Goal: Task Accomplishment & Management: Manage account settings

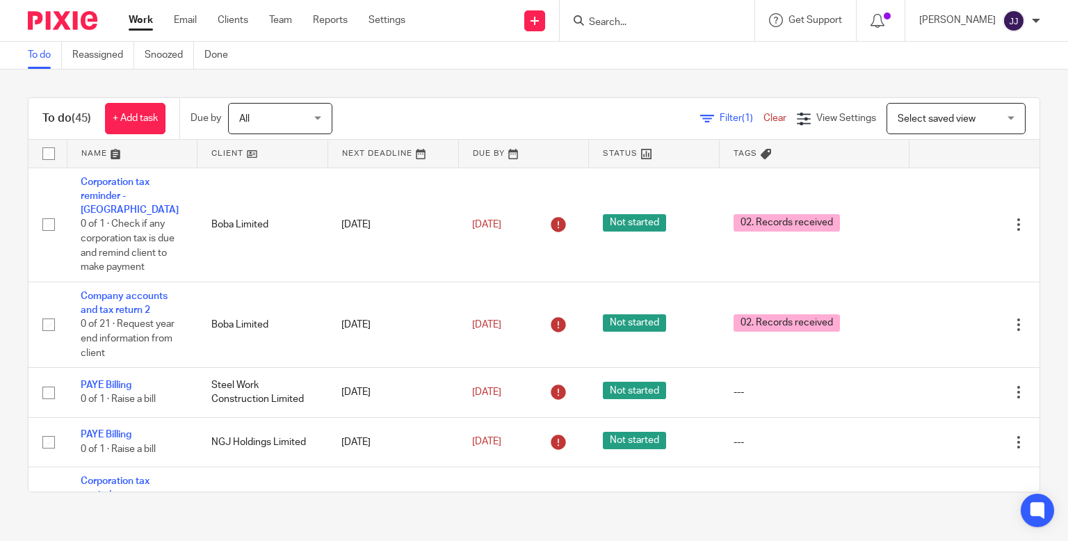
click at [671, 18] on input "Search" at bounding box center [650, 23] width 125 height 13
type input "jth"
click button "submit" at bounding box center [0, 0] width 0 height 0
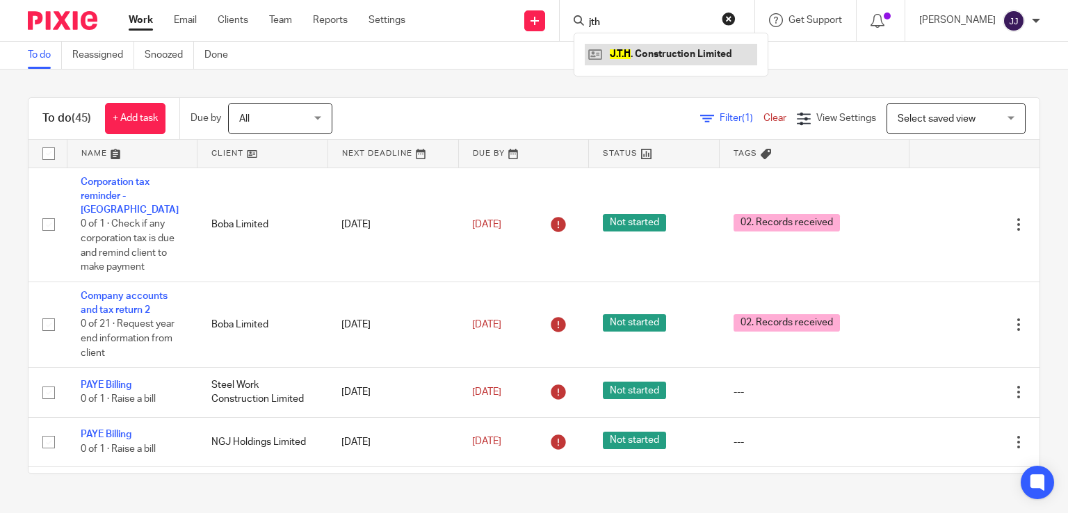
click at [659, 53] on link at bounding box center [671, 54] width 173 height 21
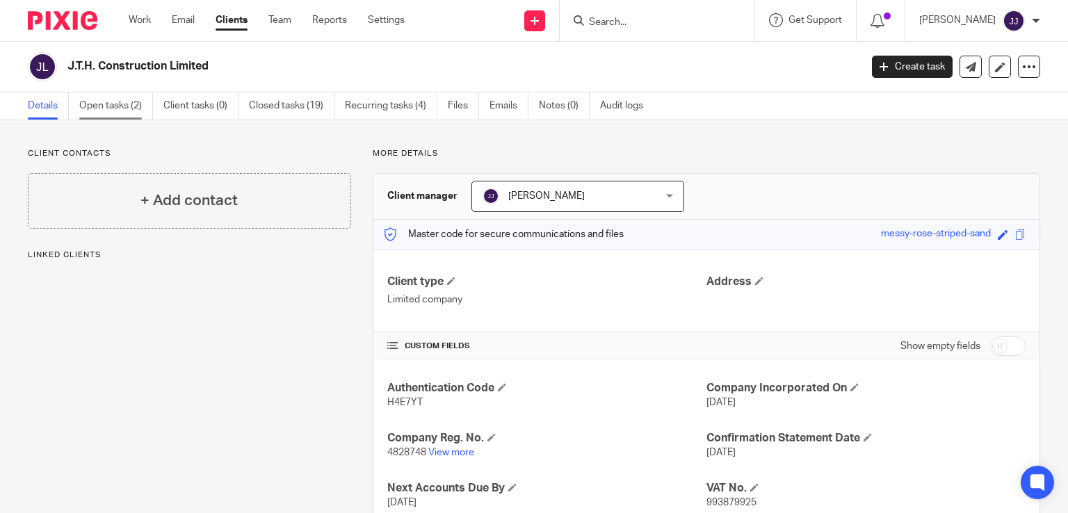
click at [125, 105] on link "Open tasks (2)" at bounding box center [116, 106] width 74 height 27
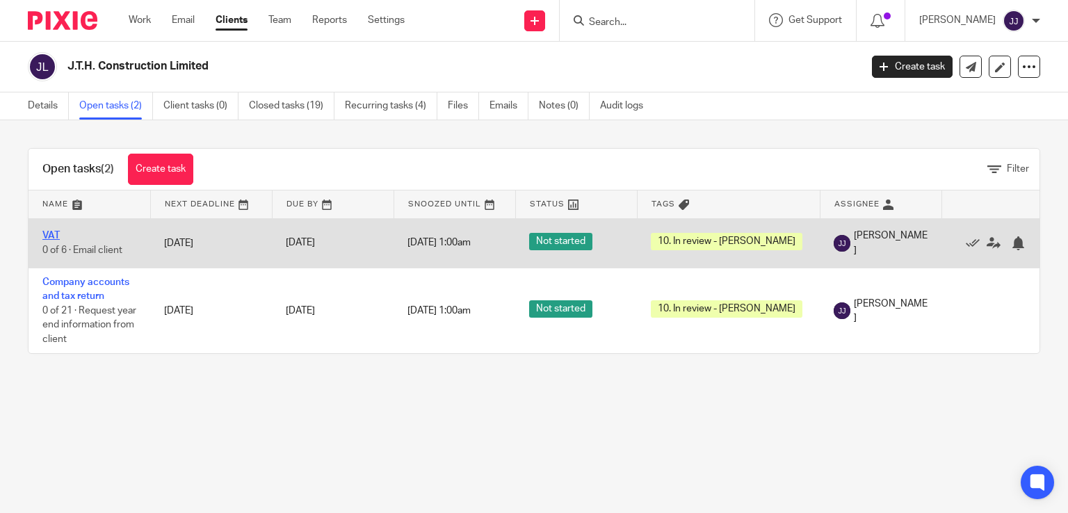
click at [55, 234] on link "VAT" at bounding box center [50, 236] width 17 height 10
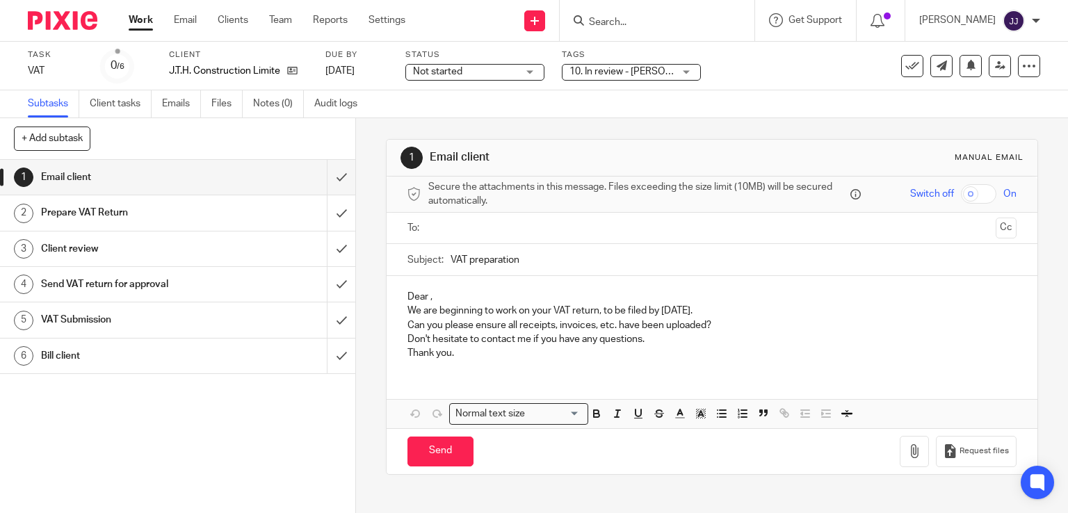
click at [611, 77] on span "10. In review - [PERSON_NAME]" at bounding box center [622, 72] width 104 height 15
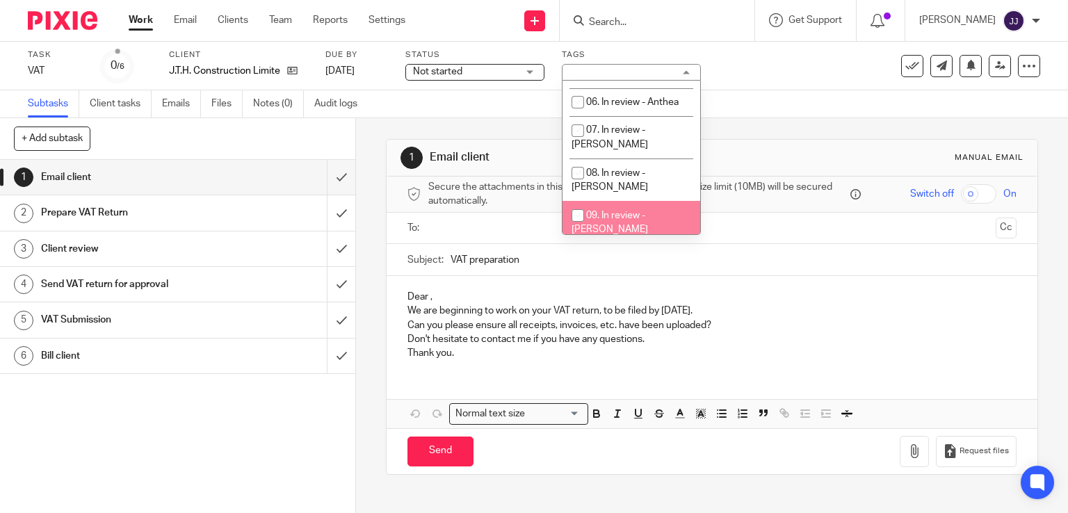
scroll to position [273, 0]
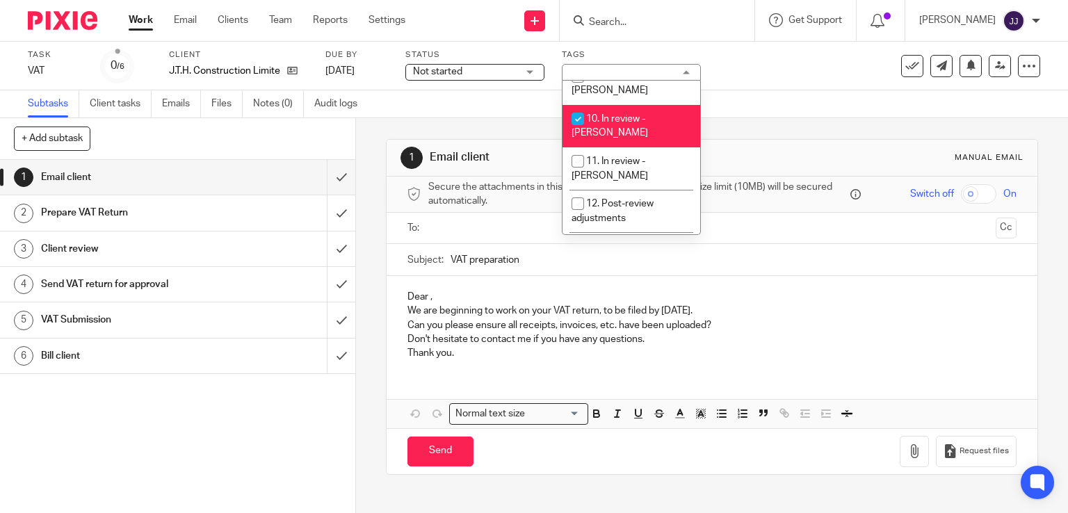
click at [620, 105] on li "10. In review - Joanne" at bounding box center [632, 126] width 138 height 42
checkbox input "false"
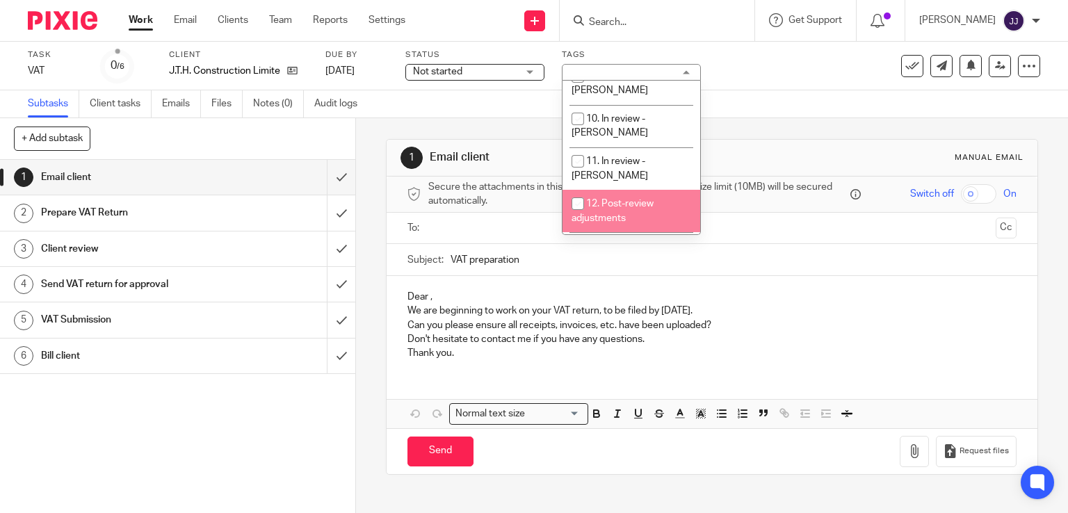
click at [634, 199] on span "12. Post-review adjustments" at bounding box center [613, 211] width 82 height 24
click at [601, 199] on span "12. Post-review adjustments" at bounding box center [613, 211] width 82 height 24
checkbox input "false"
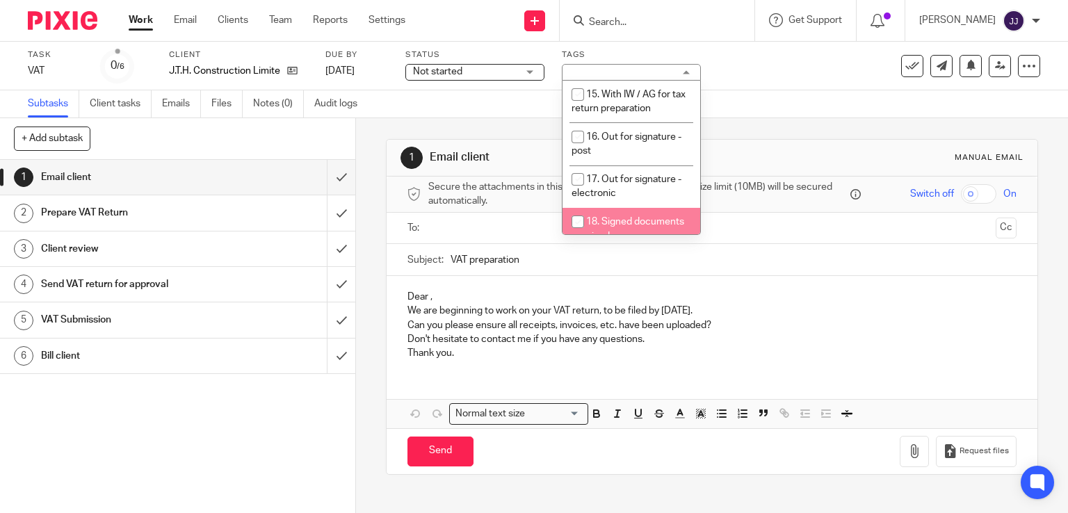
scroll to position [551, 0]
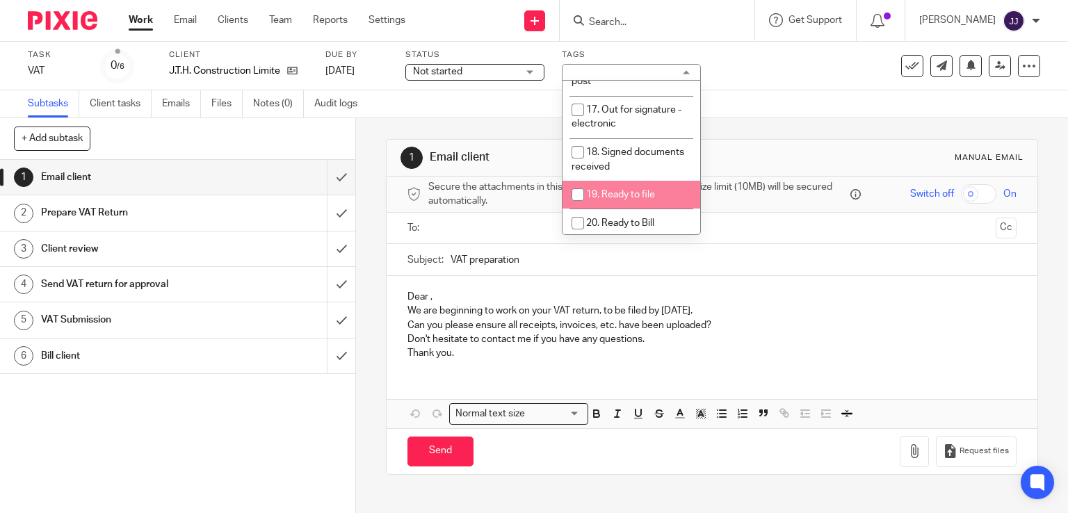
click at [641, 190] on span "19. Ready to file" at bounding box center [620, 195] width 69 height 10
checkbox input "true"
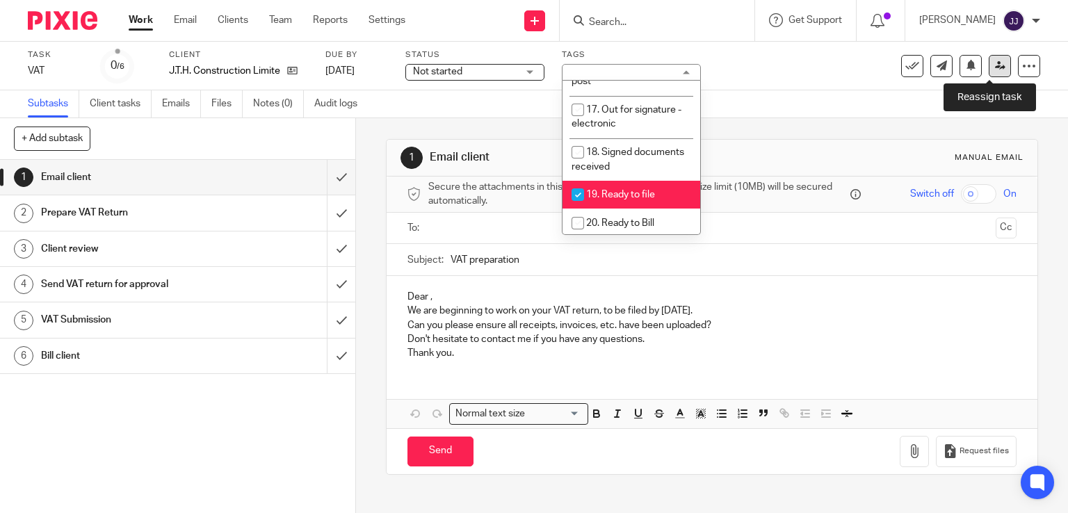
click at [995, 64] on icon at bounding box center [1000, 66] width 10 height 10
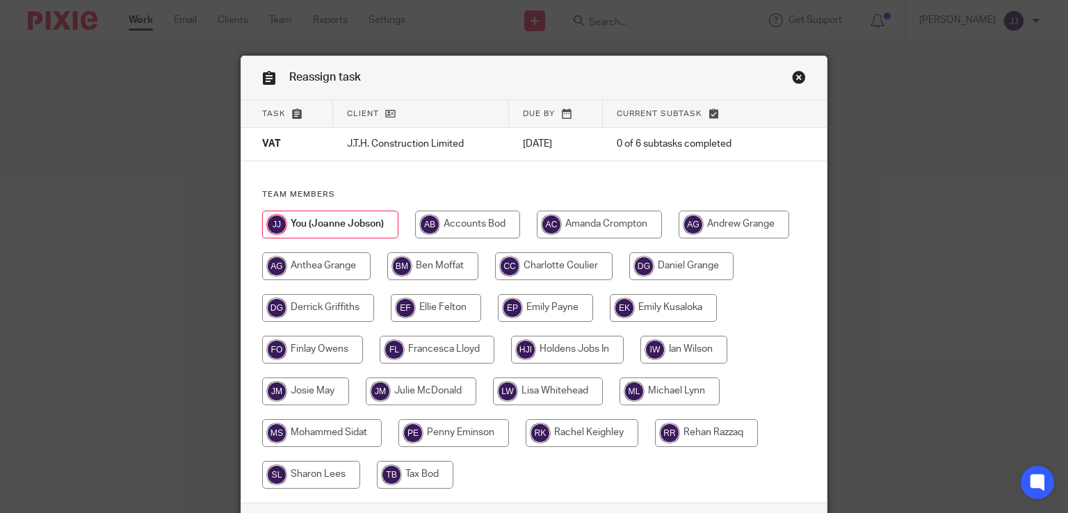
click at [529, 310] on input "radio" at bounding box center [545, 308] width 95 height 28
radio input "true"
click at [451, 303] on input "radio" at bounding box center [436, 308] width 90 height 28
radio input "true"
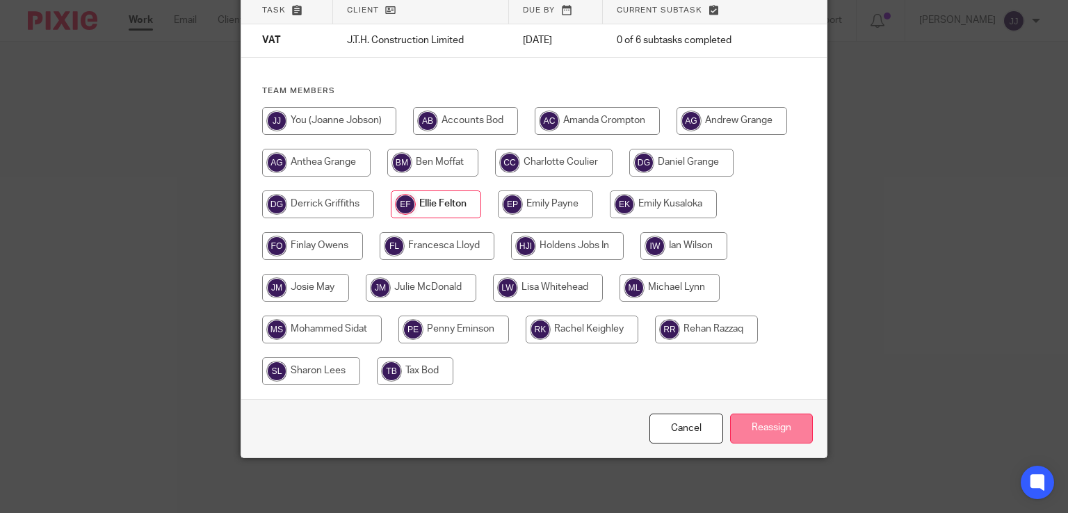
click at [751, 425] on input "Reassign" at bounding box center [771, 429] width 83 height 30
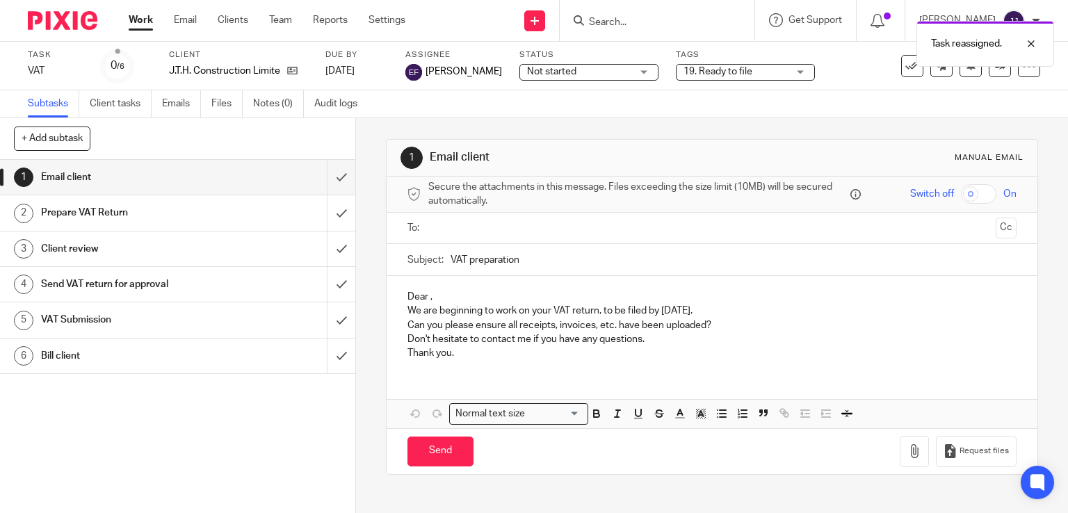
click at [139, 18] on link "Work" at bounding box center [141, 20] width 24 height 14
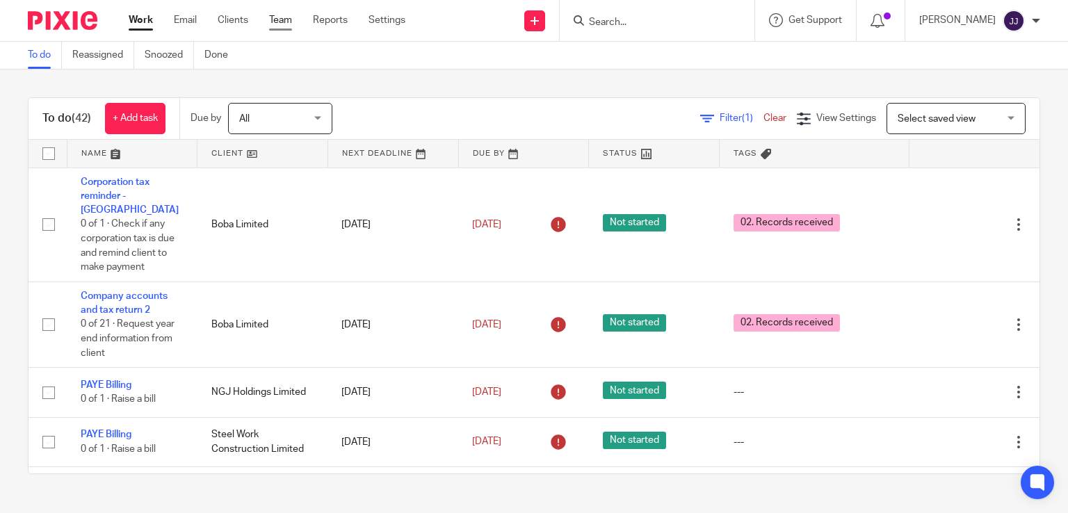
click at [291, 20] on link "Team" at bounding box center [280, 20] width 23 height 14
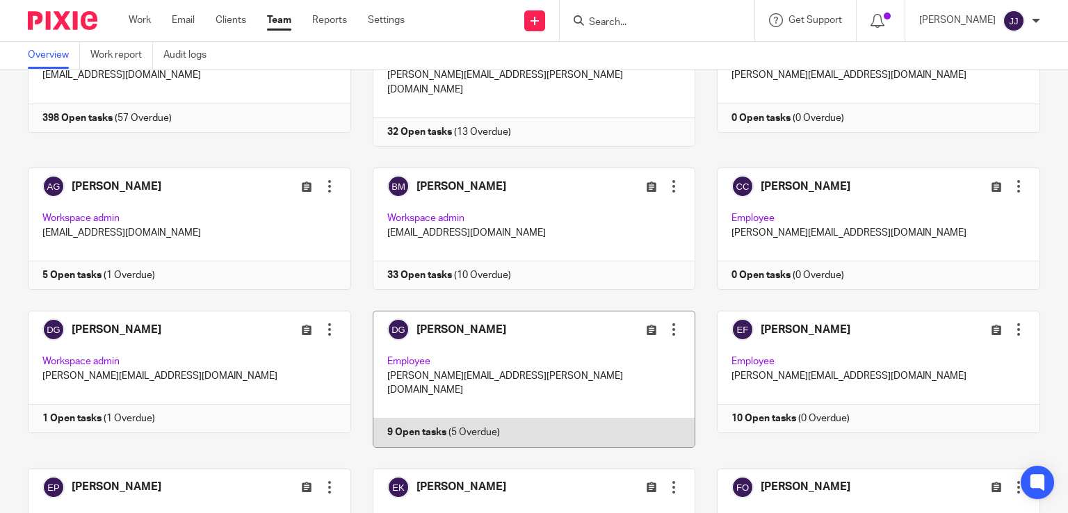
scroll to position [278, 0]
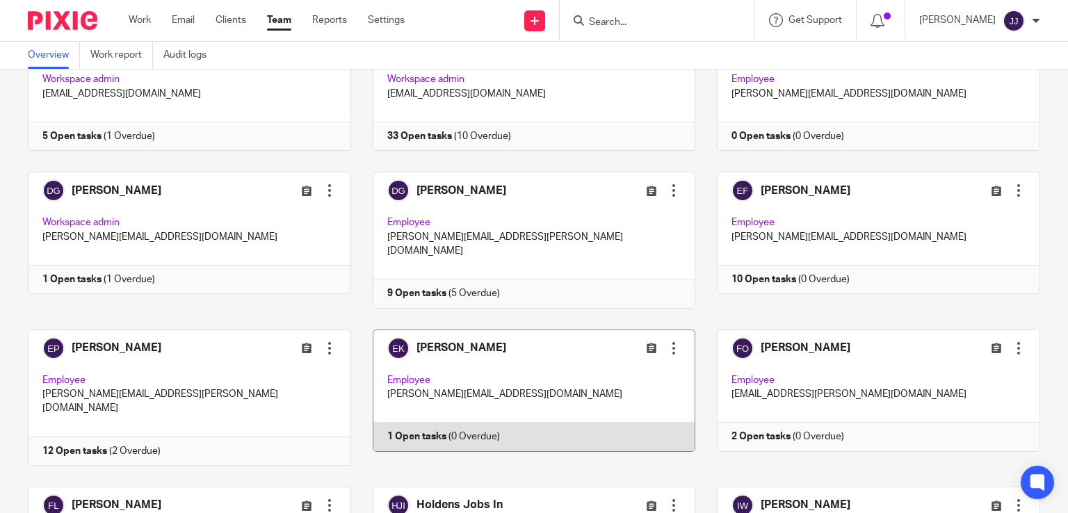
click at [526, 349] on link at bounding box center [523, 398] width 345 height 136
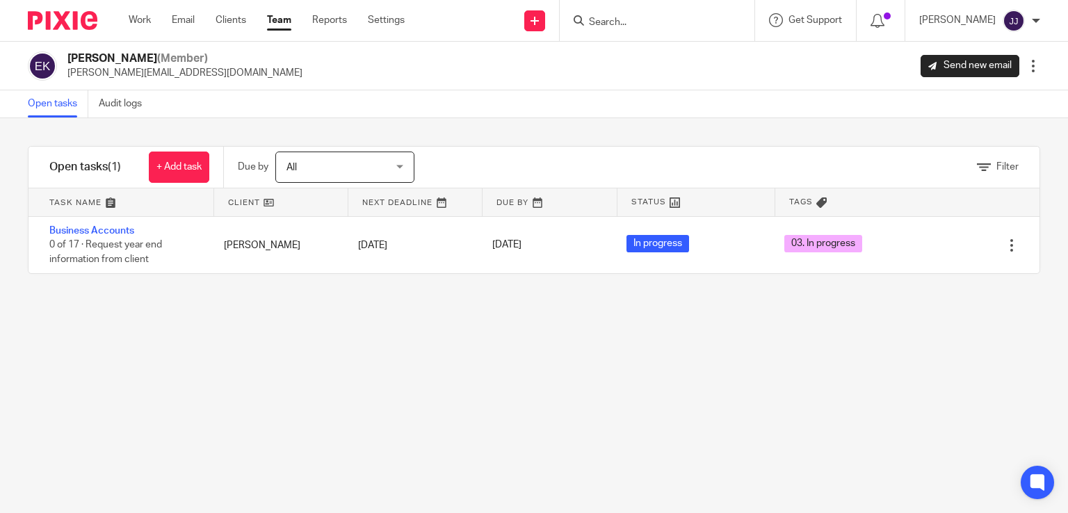
click at [275, 18] on link "Team" at bounding box center [279, 20] width 24 height 14
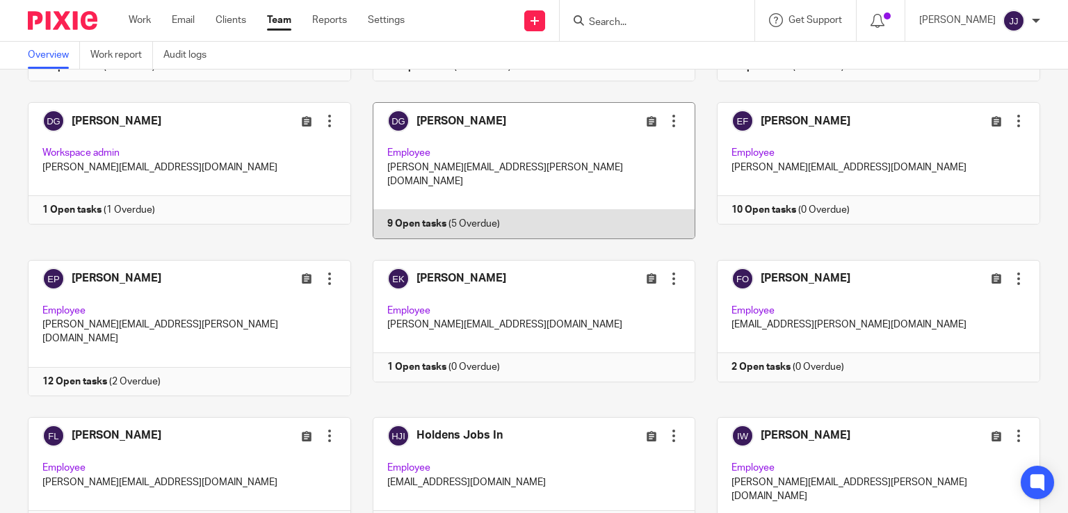
scroll to position [417, 0]
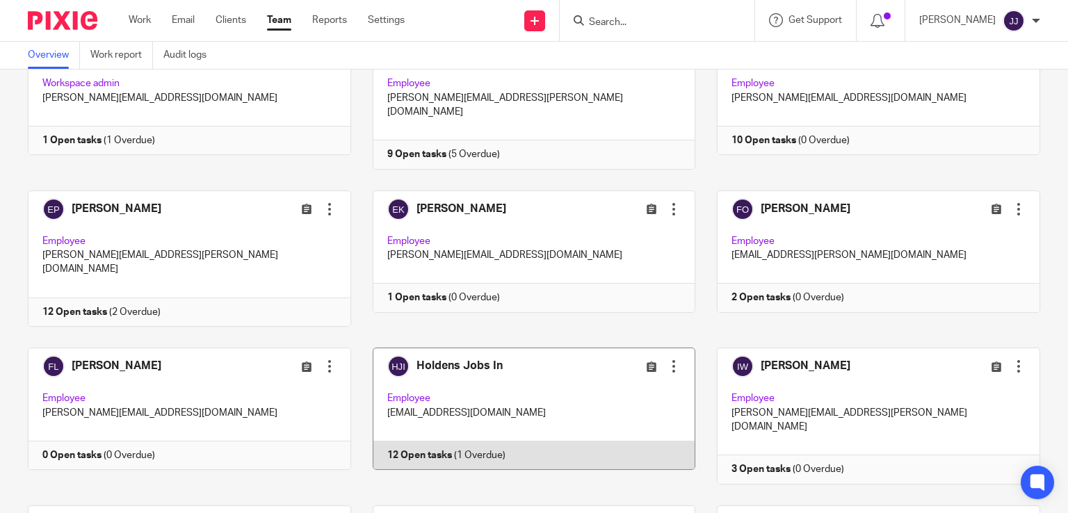
click at [524, 367] on link at bounding box center [523, 416] width 345 height 136
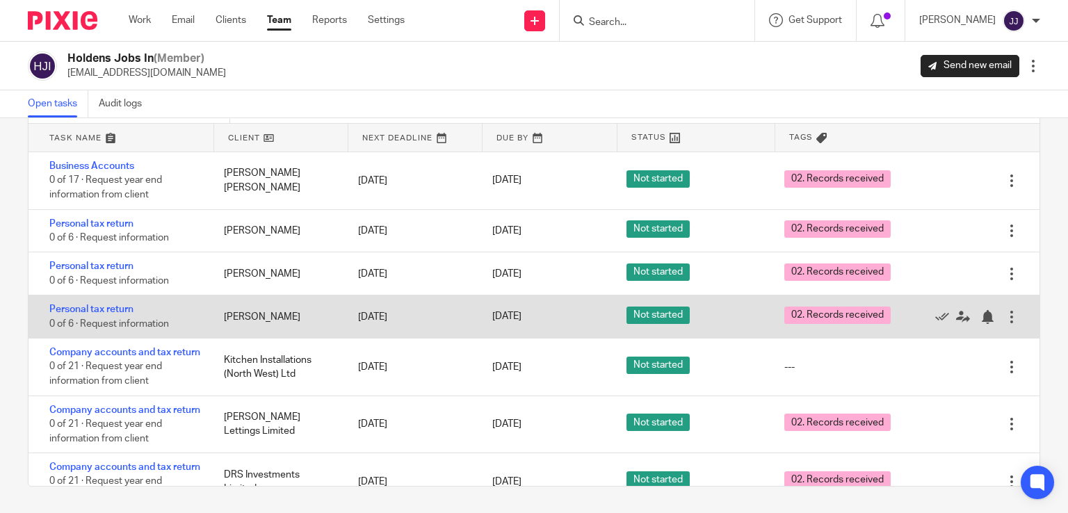
scroll to position [160, 0]
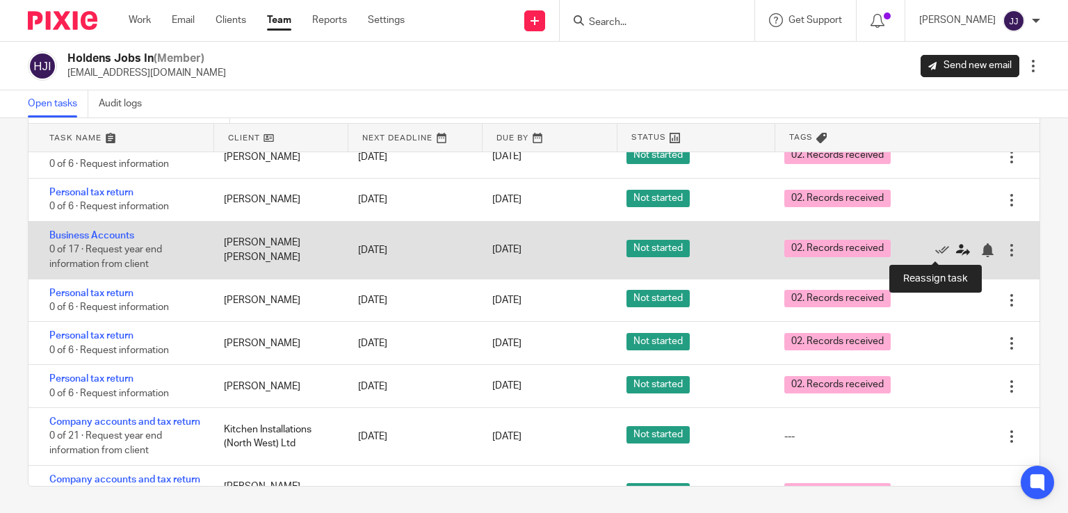
click at [956, 248] on icon at bounding box center [963, 250] width 14 height 14
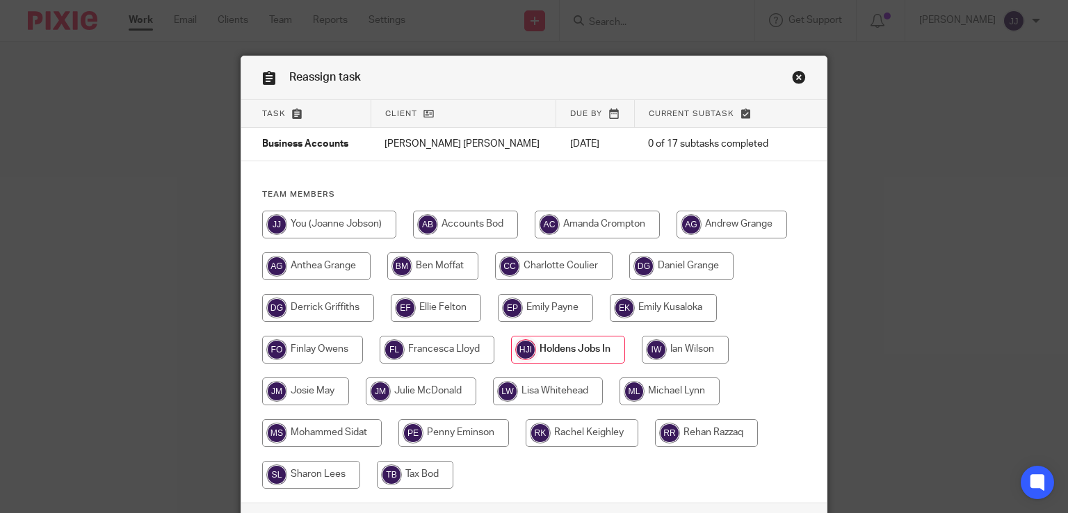
click at [634, 307] on input "radio" at bounding box center [663, 308] width 107 height 28
radio input "true"
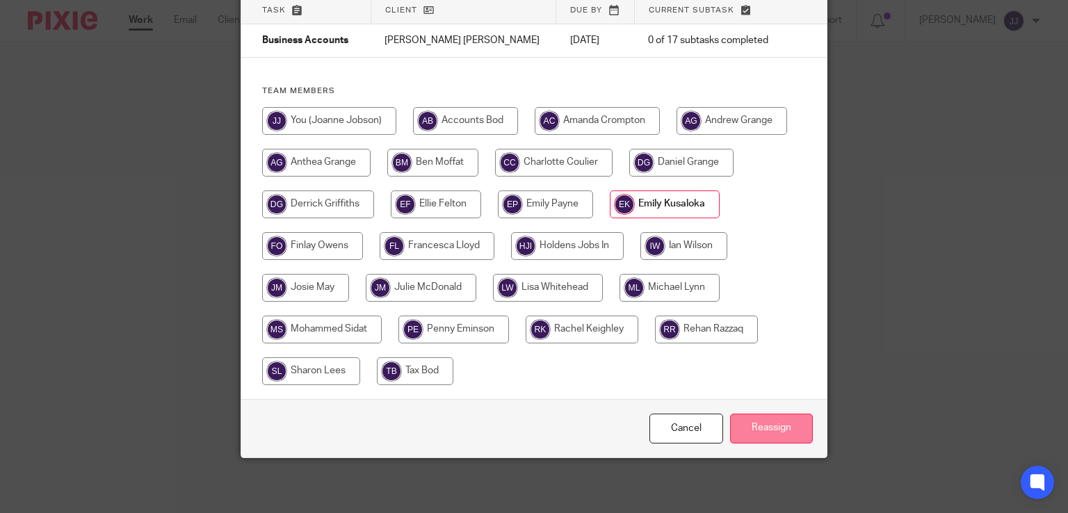
click at [762, 418] on input "Reassign" at bounding box center [771, 429] width 83 height 30
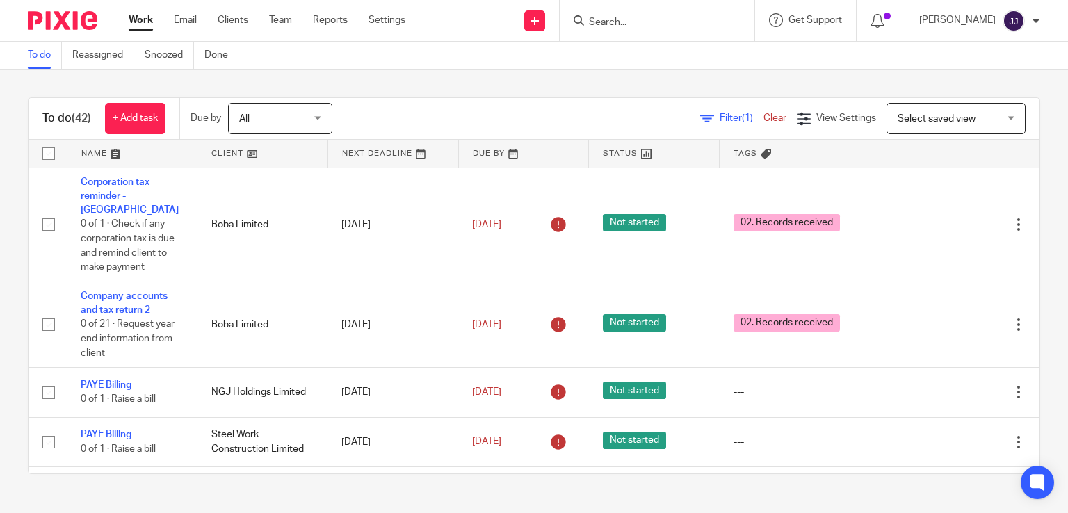
click at [673, 20] on input "Search" at bounding box center [650, 23] width 125 height 13
click at [655, 26] on input "Search" at bounding box center [650, 23] width 125 height 13
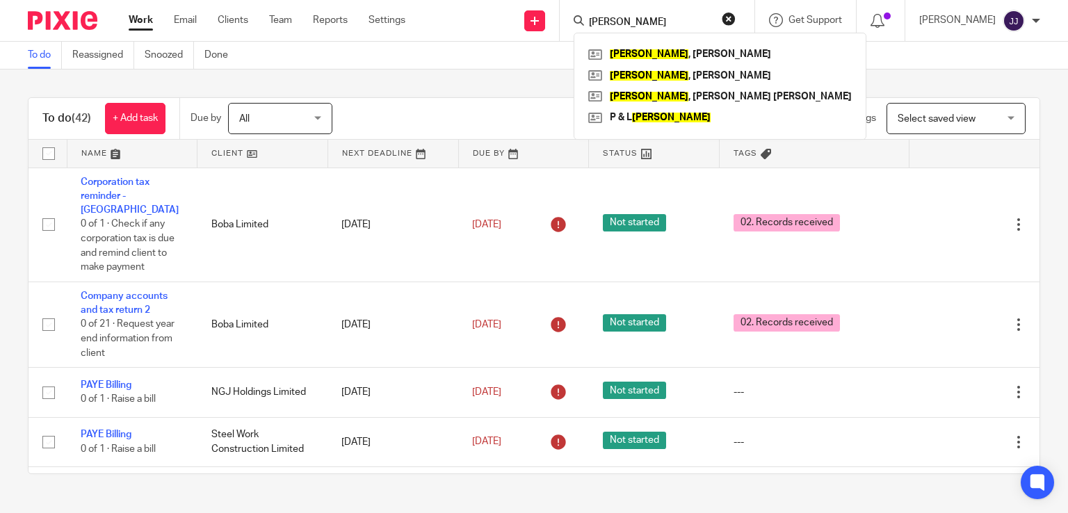
type input "nuttall"
click button "submit" at bounding box center [0, 0] width 0 height 0
click at [654, 91] on link at bounding box center [720, 96] width 271 height 21
click at [636, 98] on link at bounding box center [720, 96] width 271 height 21
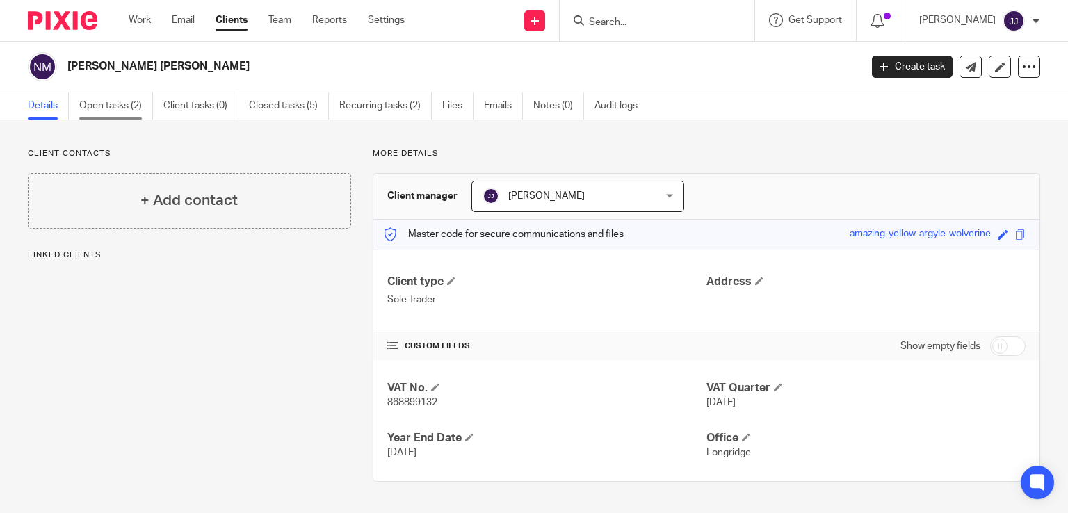
click at [91, 100] on link "Open tasks (2)" at bounding box center [116, 106] width 74 height 27
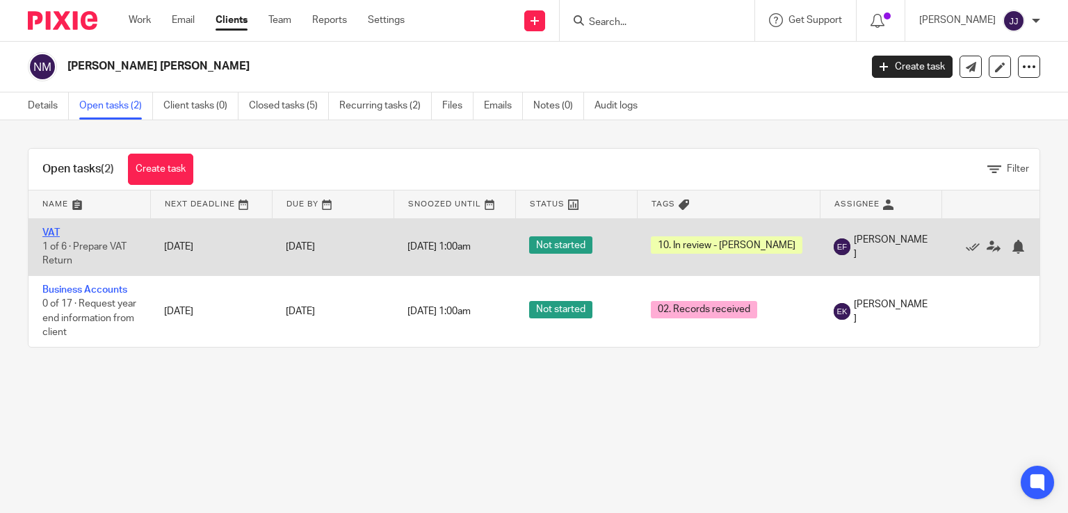
click at [50, 231] on link "VAT" at bounding box center [50, 233] width 17 height 10
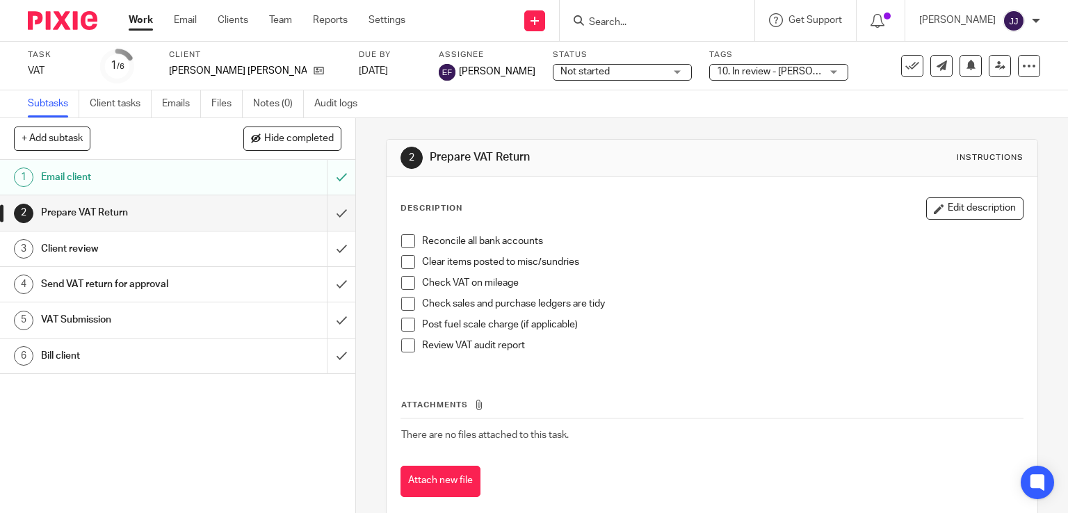
click at [717, 72] on span "10. In review - Joanne" at bounding box center [786, 72] width 138 height 10
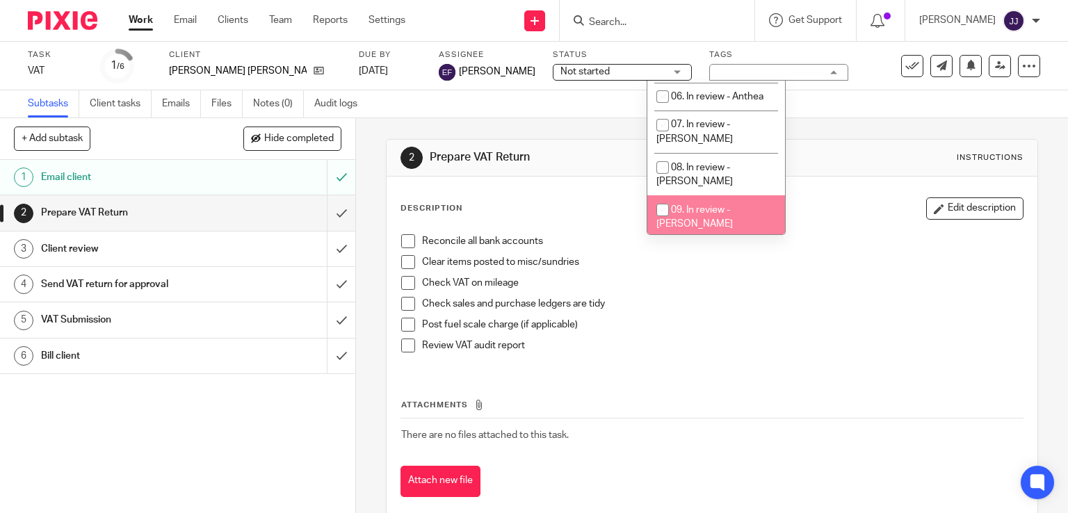
scroll to position [209, 0]
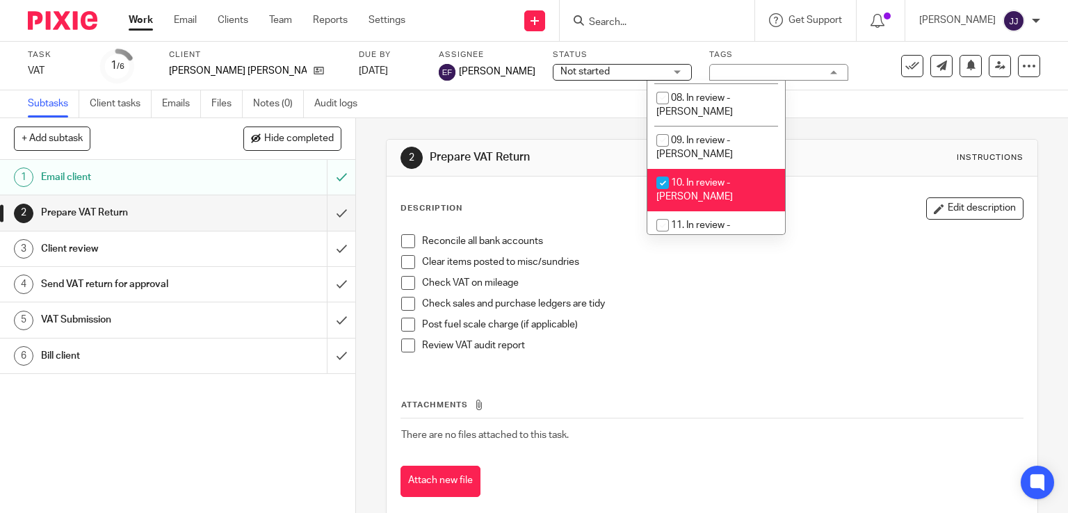
click at [711, 178] on span "10. In review - Joanne" at bounding box center [695, 190] width 77 height 24
checkbox input "false"
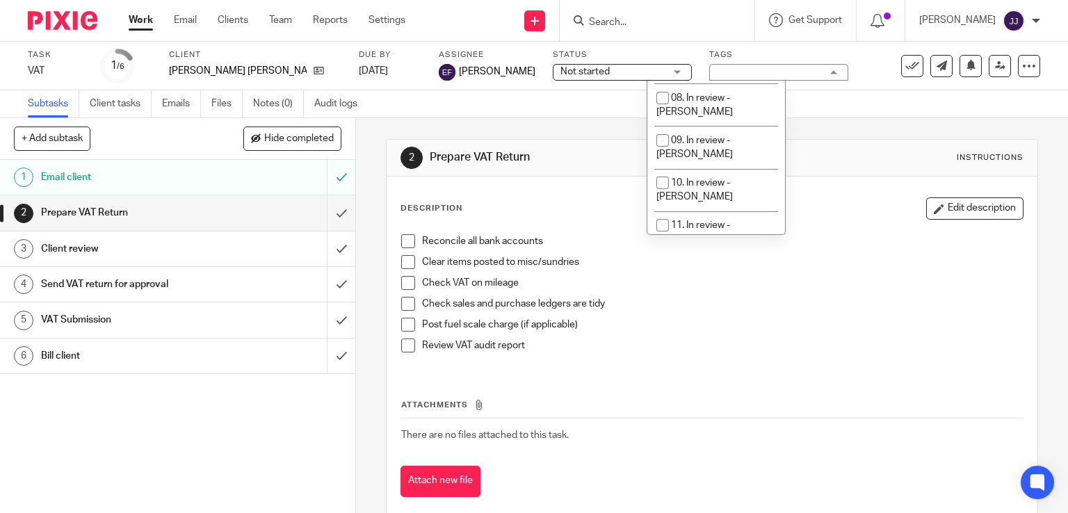
scroll to position [278, 0]
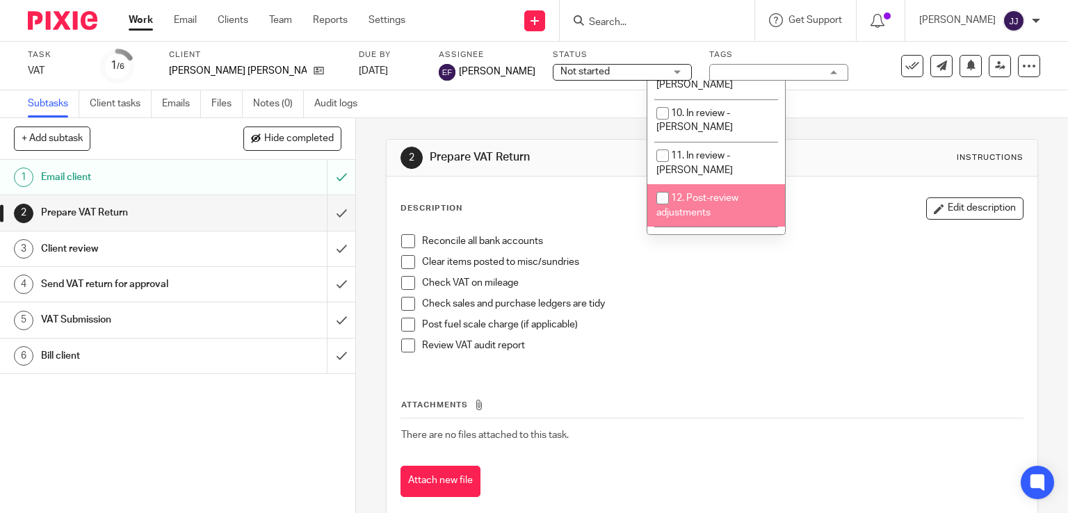
click at [716, 184] on li "12. Post-review adjustments" at bounding box center [717, 205] width 138 height 42
checkbox input "true"
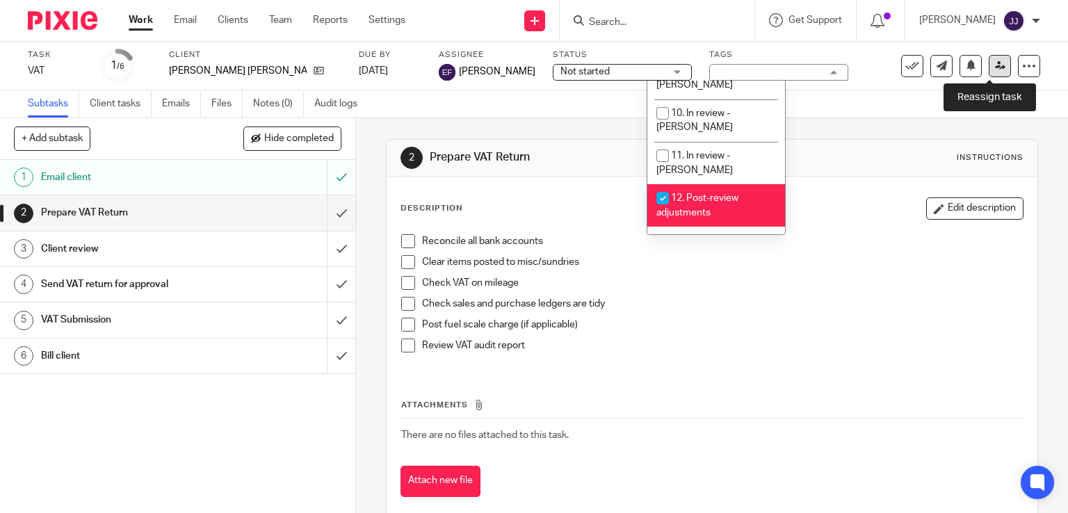
click at [995, 65] on icon at bounding box center [1000, 66] width 10 height 10
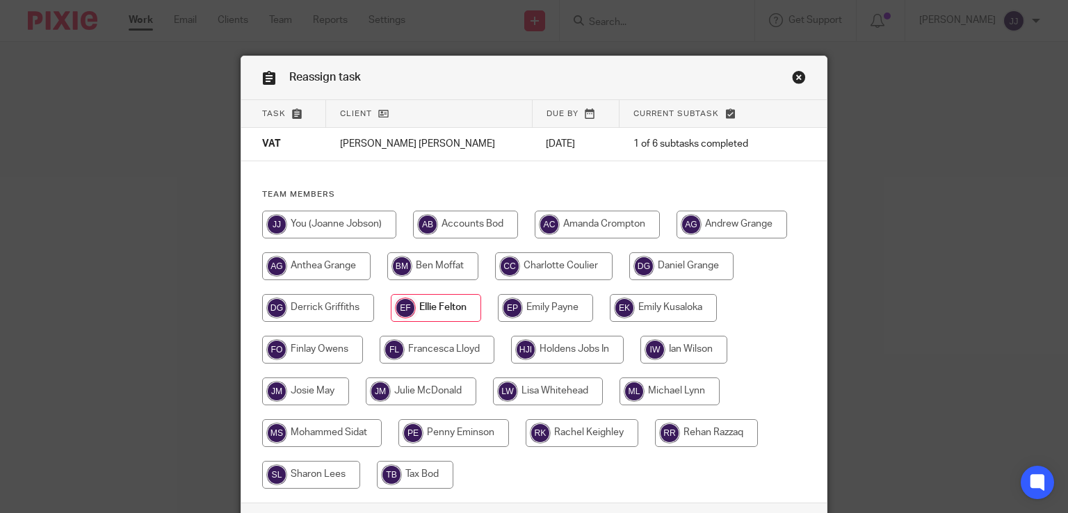
click at [440, 312] on input "radio" at bounding box center [436, 308] width 90 height 28
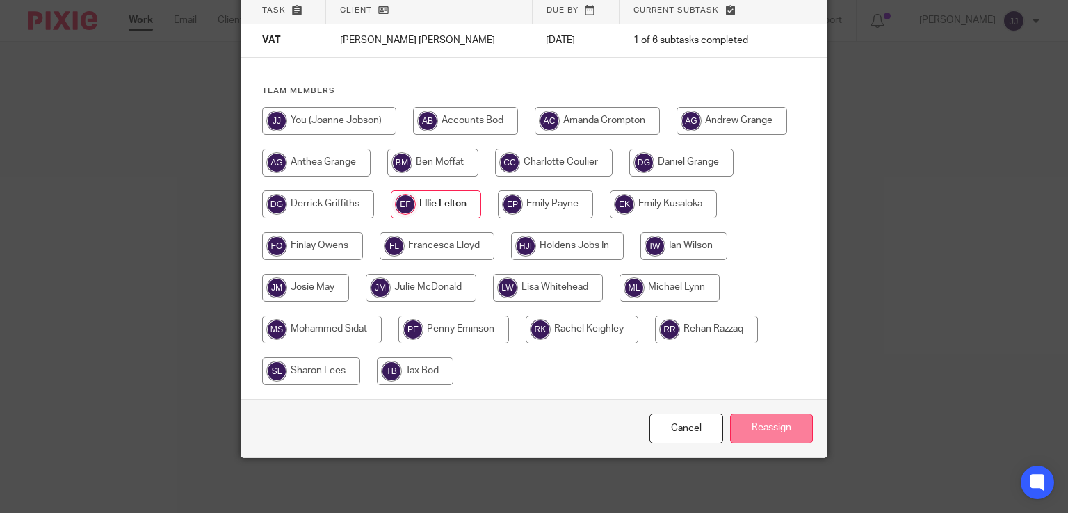
click at [754, 422] on input "Reassign" at bounding box center [771, 429] width 83 height 30
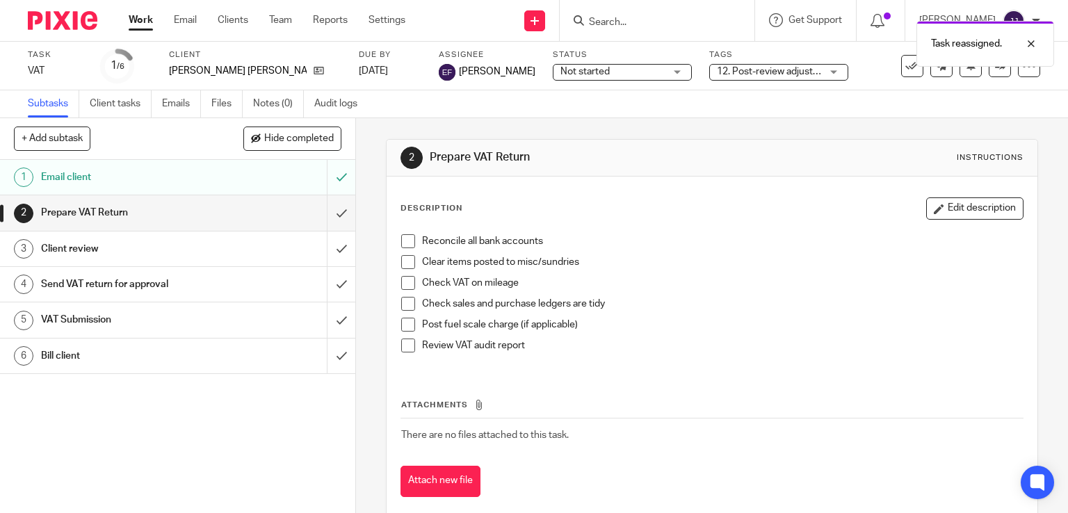
click at [142, 23] on link "Work" at bounding box center [141, 20] width 24 height 14
